Goal: Navigation & Orientation: Find specific page/section

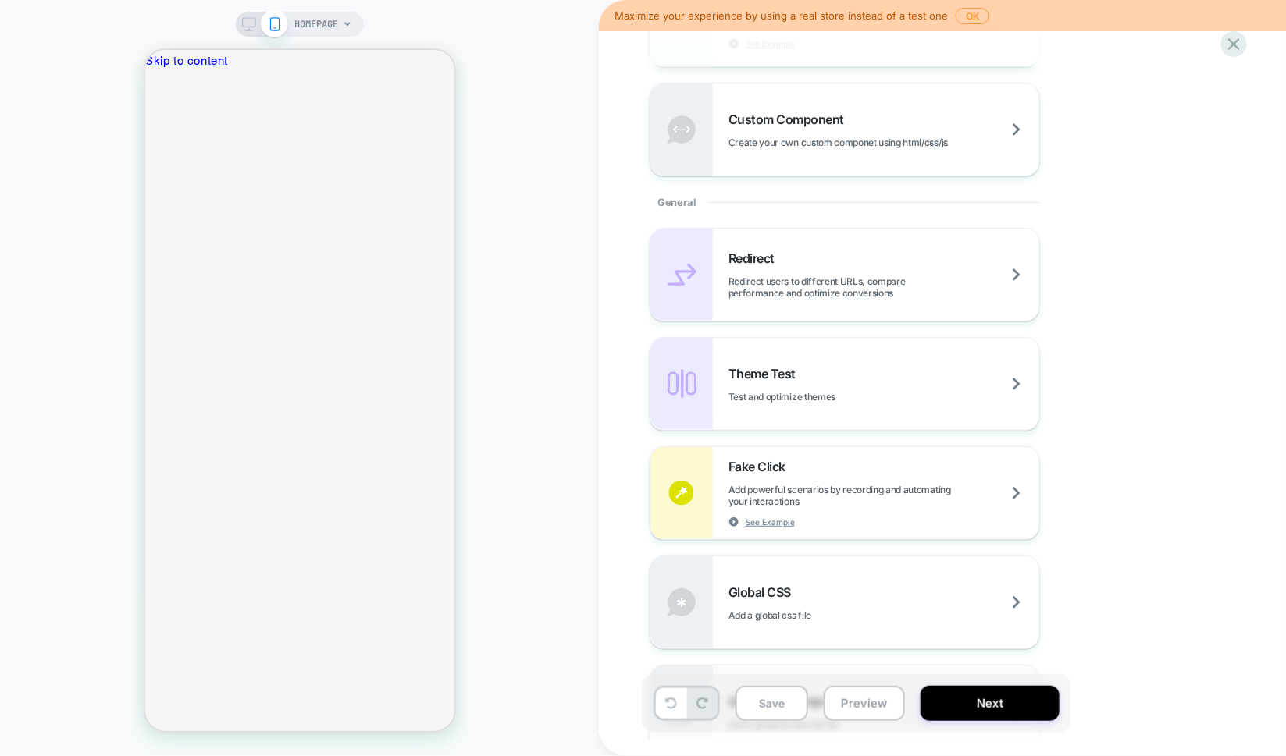
scroll to position [522, 0]
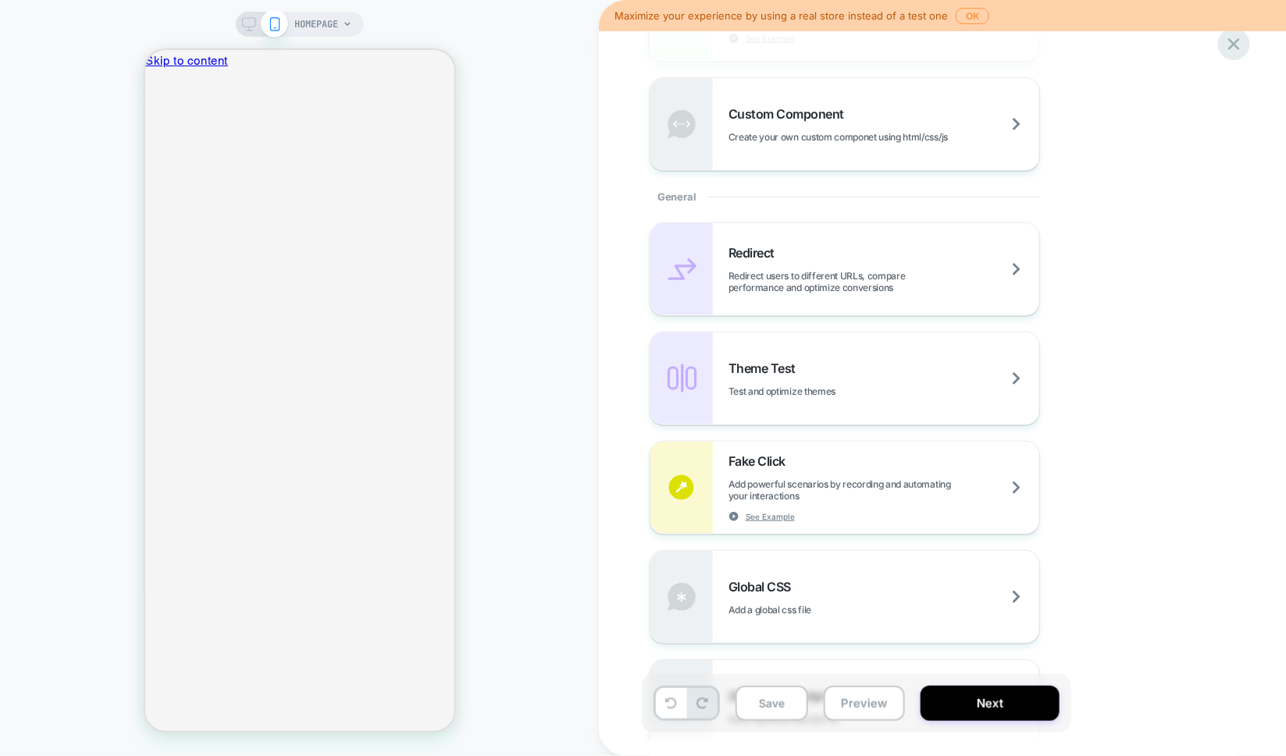
click at [1239, 37] on icon at bounding box center [1233, 44] width 21 height 21
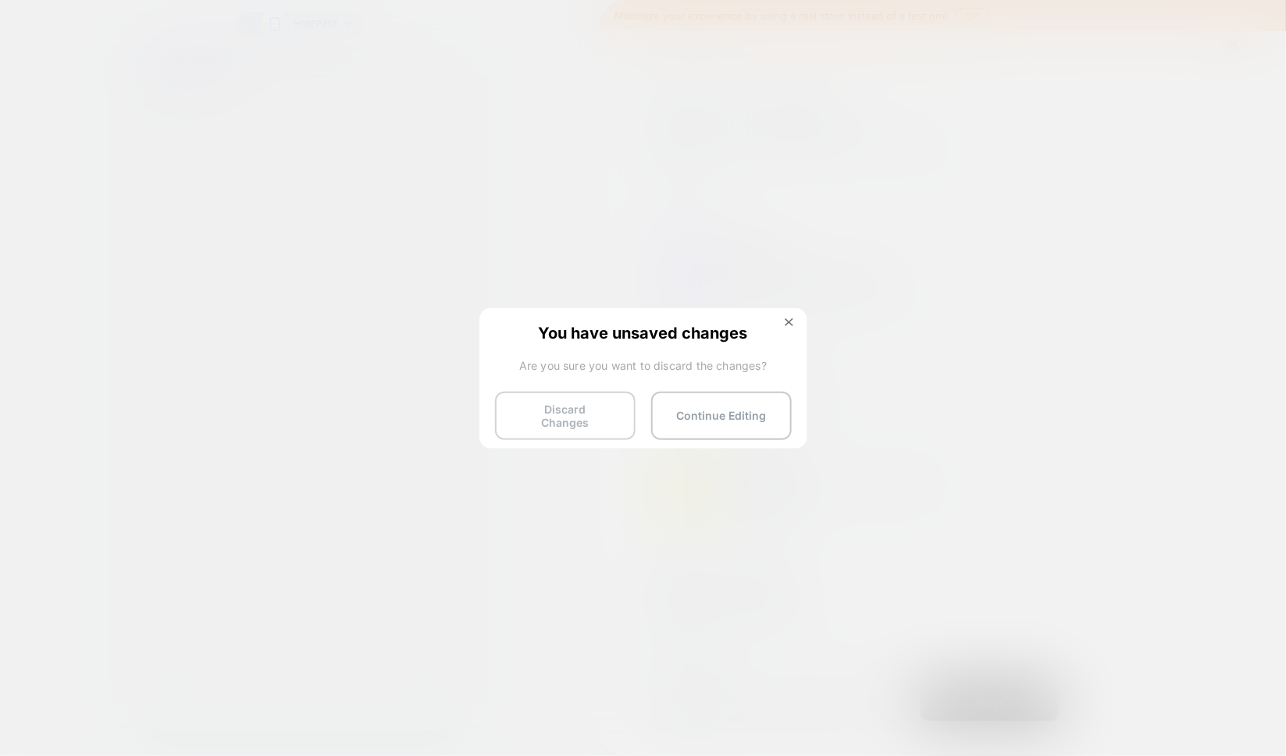
click at [592, 415] on button "Discard Changes" at bounding box center [565, 416] width 140 height 48
